Goal: Transaction & Acquisition: Purchase product/service

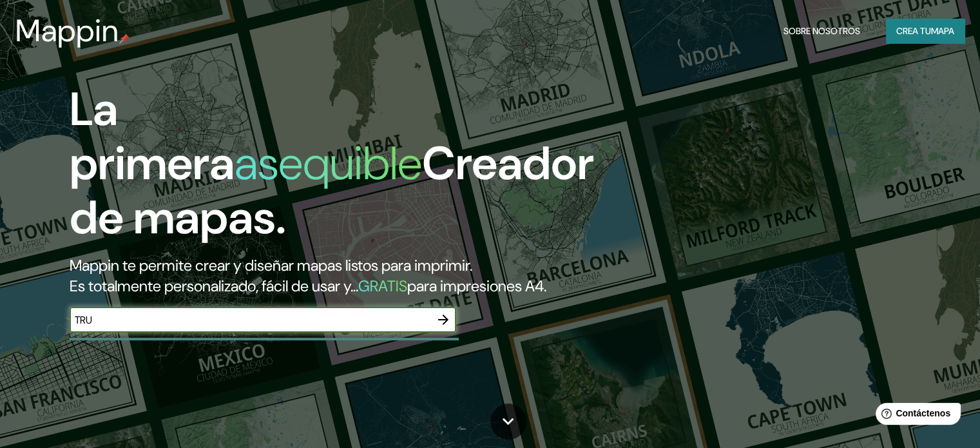
type input "Trujillo-La Libertad"
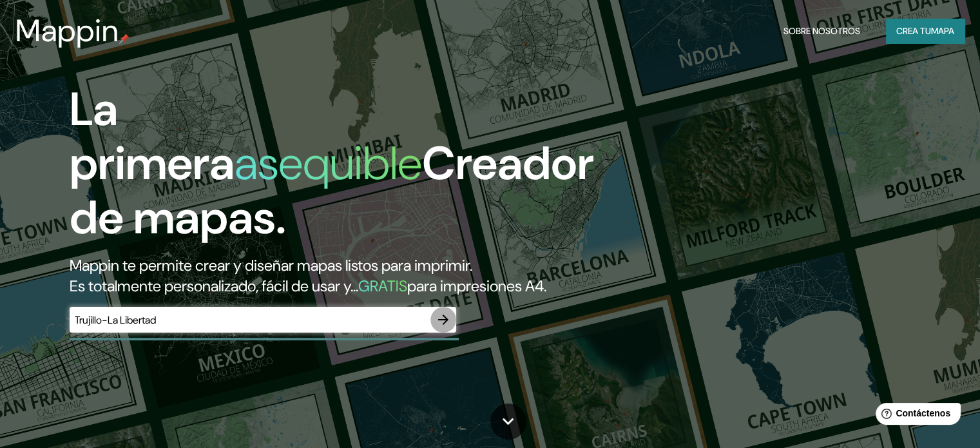
click at [445, 325] on icon "button" at bounding box center [443, 319] width 10 height 10
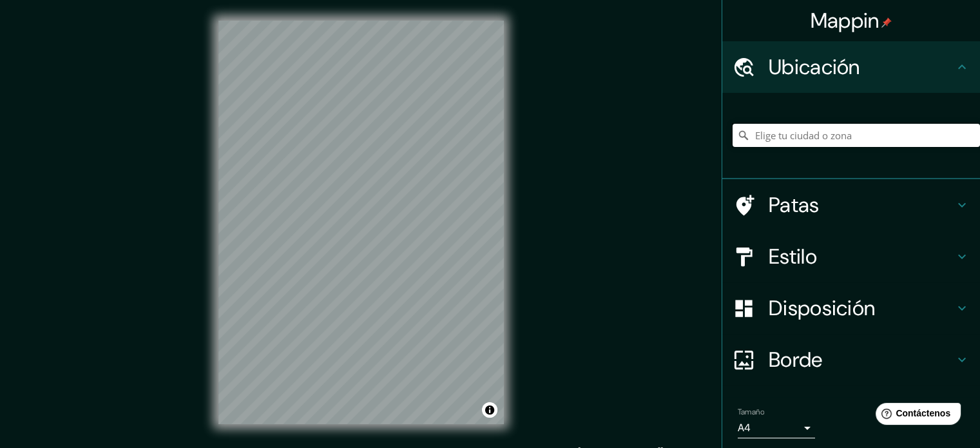
click at [773, 136] on input "Elige tu ciudad o zona" at bounding box center [856, 135] width 247 height 23
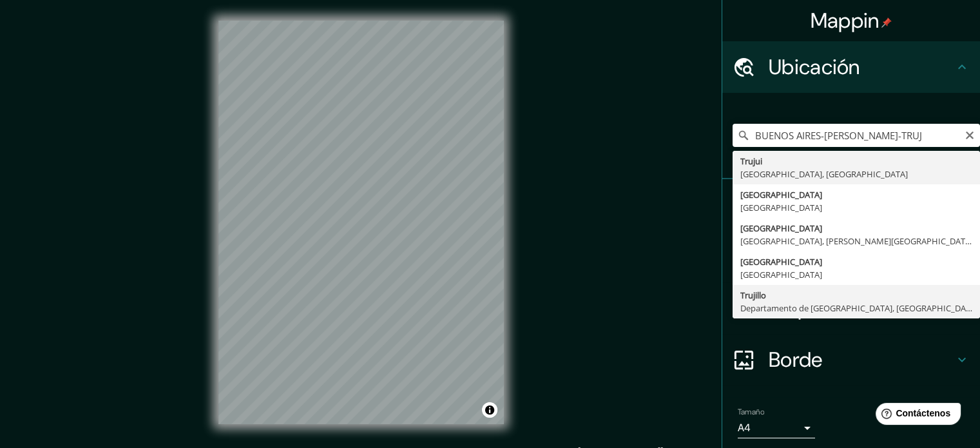
type input "[GEOGRAPHIC_DATA], [GEOGRAPHIC_DATA], [GEOGRAPHIC_DATA]"
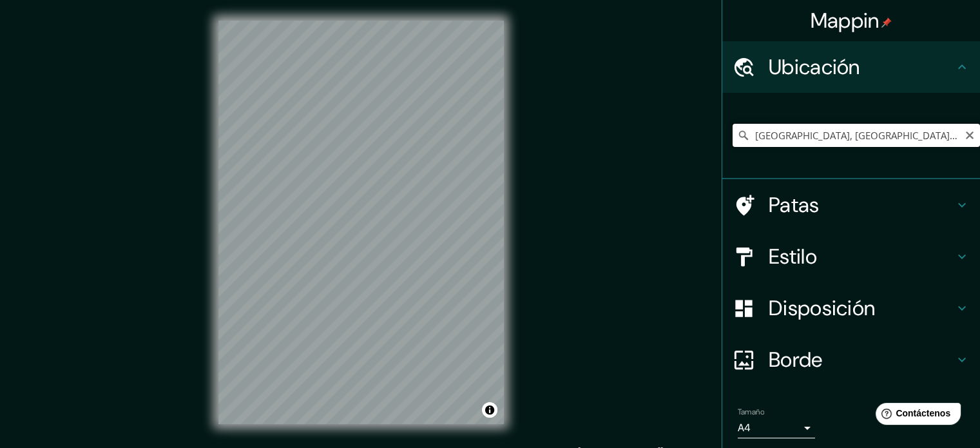
click at [792, 139] on input "[GEOGRAPHIC_DATA], [GEOGRAPHIC_DATA], [GEOGRAPHIC_DATA]" at bounding box center [856, 135] width 247 height 23
click at [965, 135] on icon "Claro" at bounding box center [970, 135] width 10 height 10
click at [812, 128] on input "Elige tu ciudad o zona" at bounding box center [856, 135] width 247 height 23
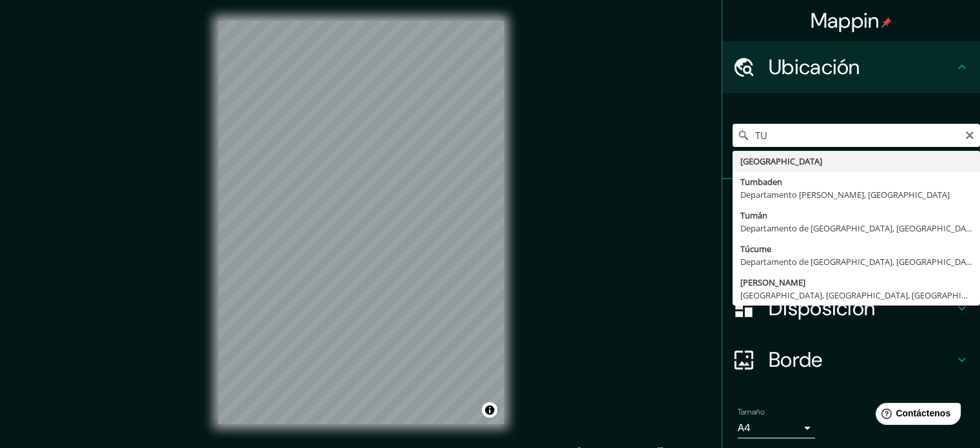
type input "TU"
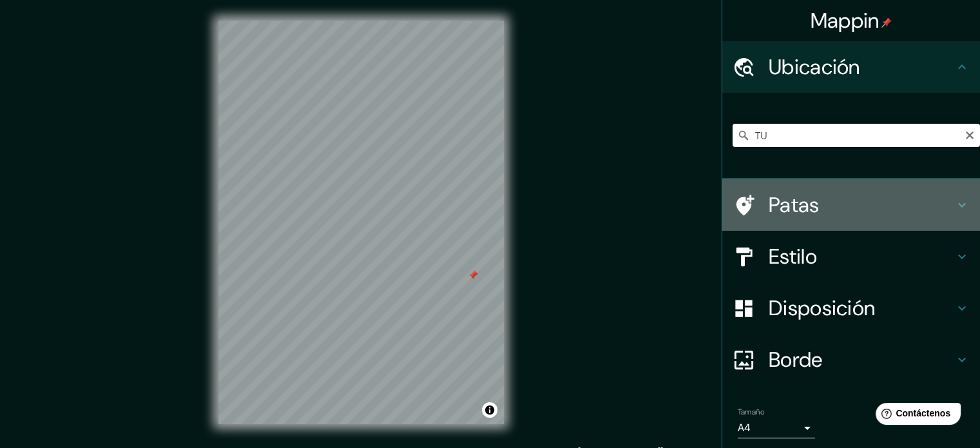
click at [796, 198] on font "Patas" at bounding box center [794, 204] width 51 height 27
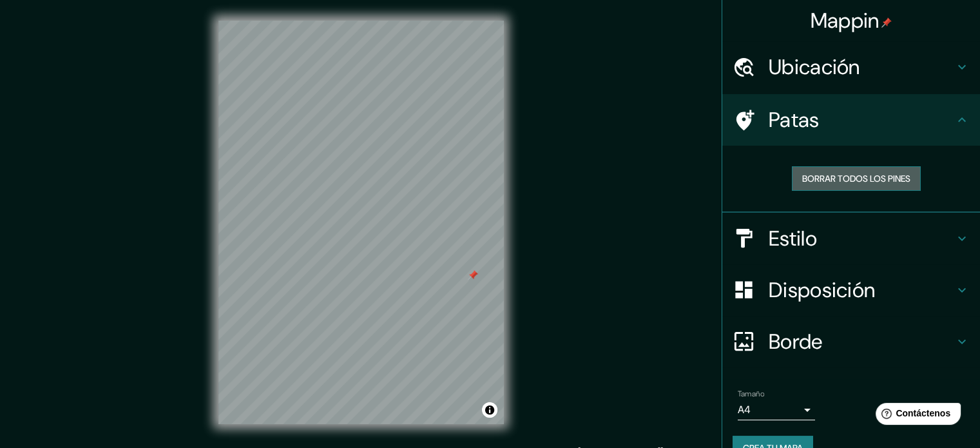
click at [851, 177] on font "Borrar todos los pines" at bounding box center [856, 179] width 108 height 12
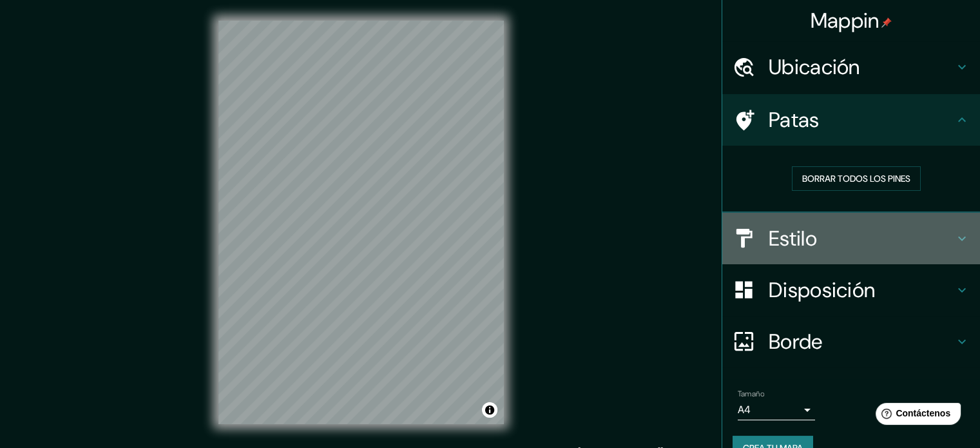
click at [779, 237] on font "Estilo" at bounding box center [793, 238] width 48 height 27
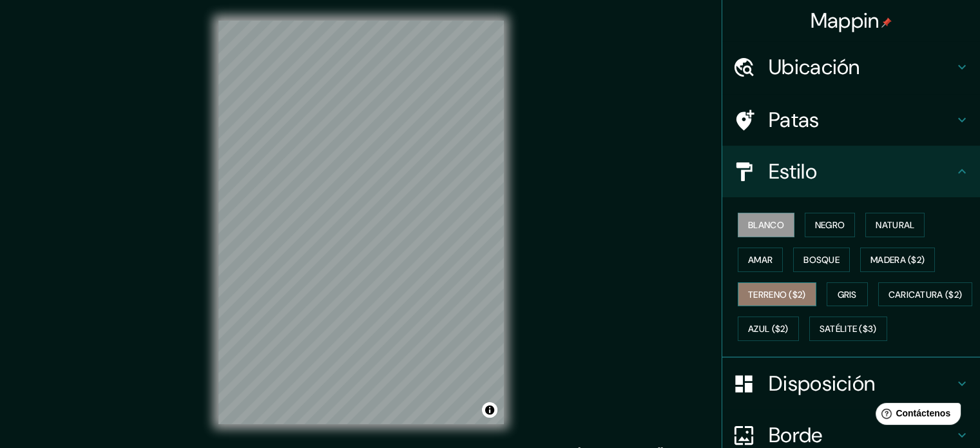
click at [784, 289] on font "Terreno ($2)" at bounding box center [777, 295] width 58 height 12
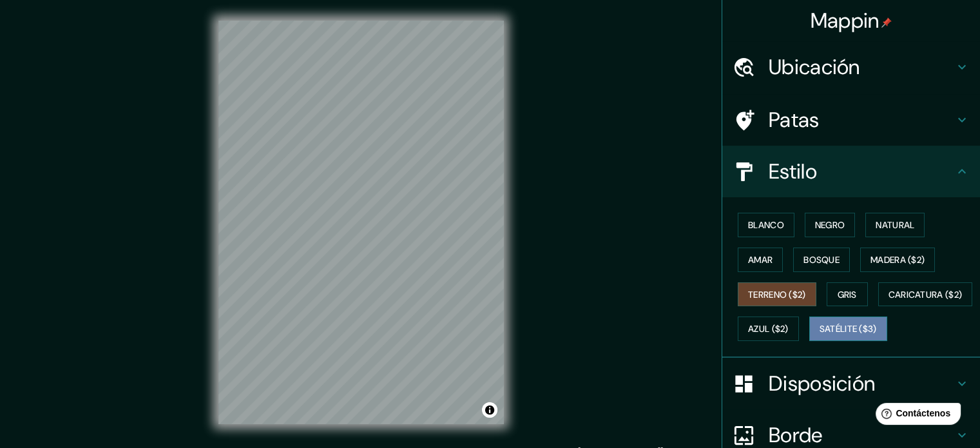
click at [820, 335] on font "Satélite ($3)" at bounding box center [848, 329] width 57 height 12
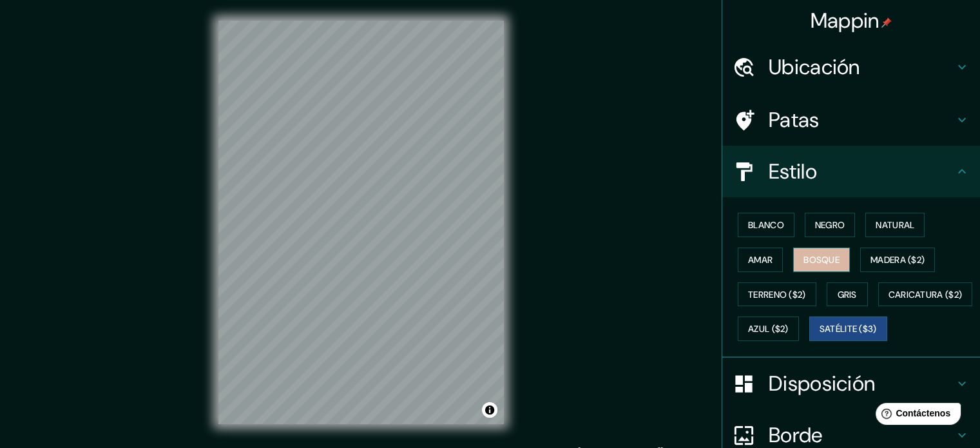
click at [822, 254] on font "Bosque" at bounding box center [822, 260] width 36 height 12
click at [748, 251] on font "Amar" at bounding box center [760, 259] width 24 height 17
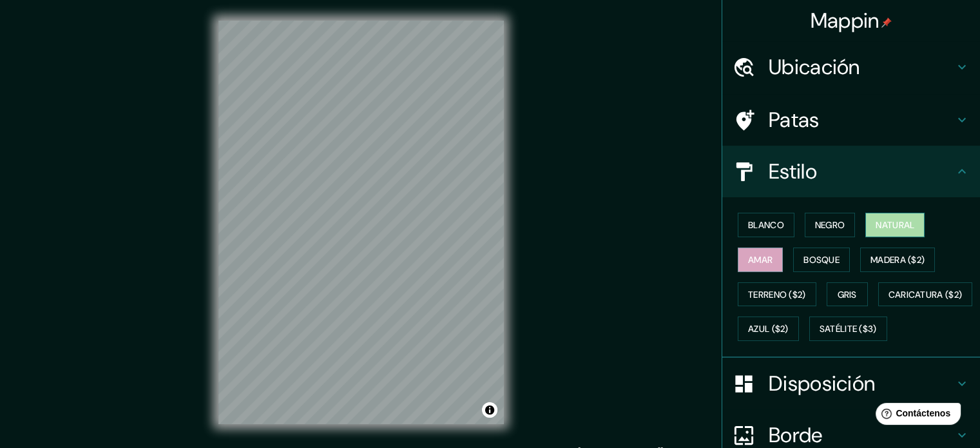
click at [876, 227] on font "Natural" at bounding box center [895, 225] width 39 height 12
click at [891, 262] on font "Madera ($2)" at bounding box center [898, 260] width 54 height 12
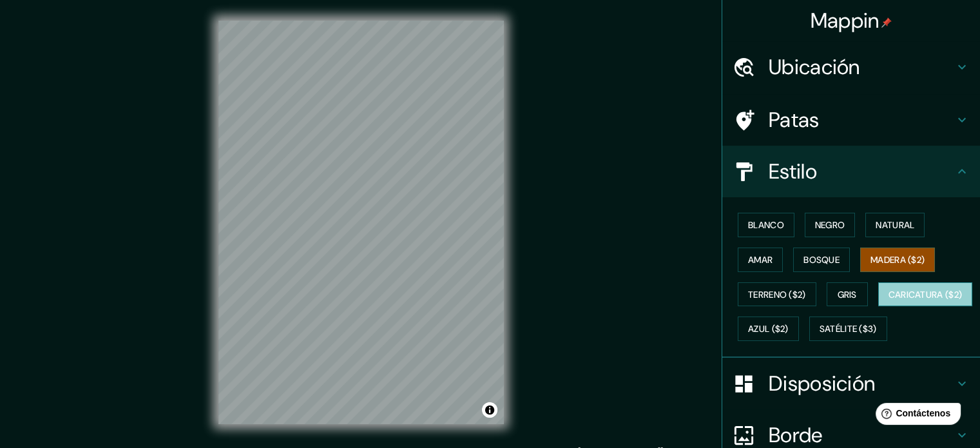
click at [889, 300] on font "Caricatura ($2)" at bounding box center [926, 295] width 74 height 12
